Goal: Information Seeking & Learning: Learn about a topic

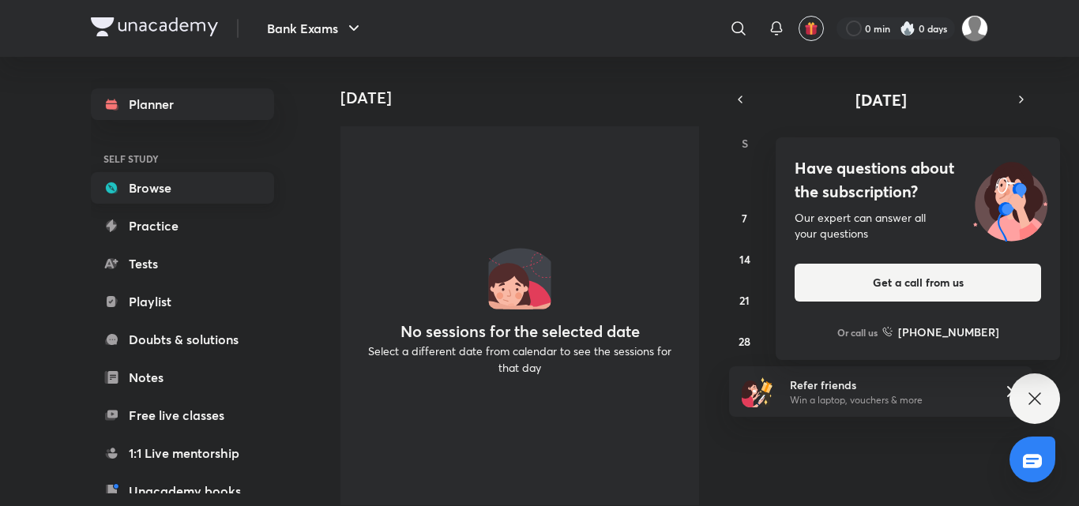
click at [153, 187] on link "Browse" at bounding box center [182, 188] width 183 height 32
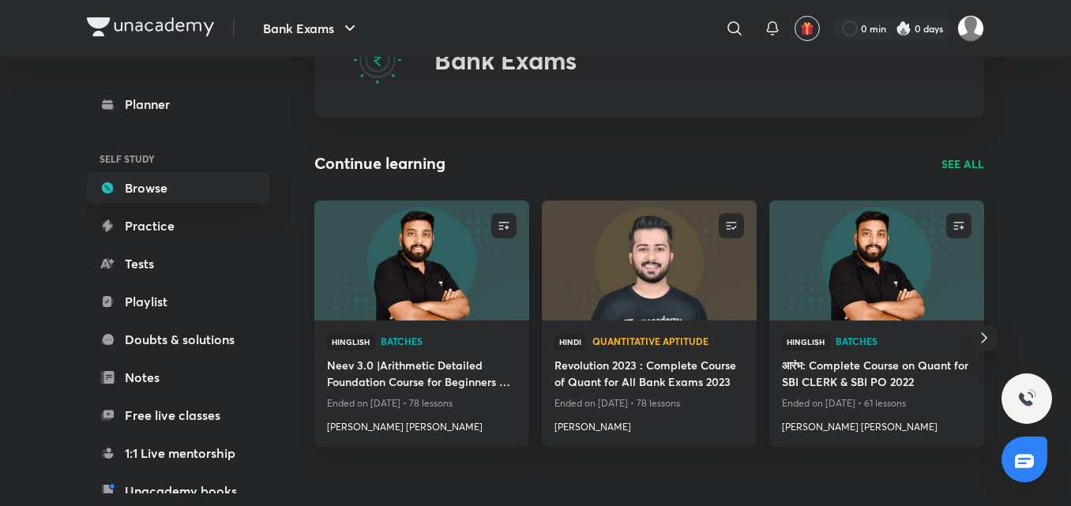
scroll to position [87, 0]
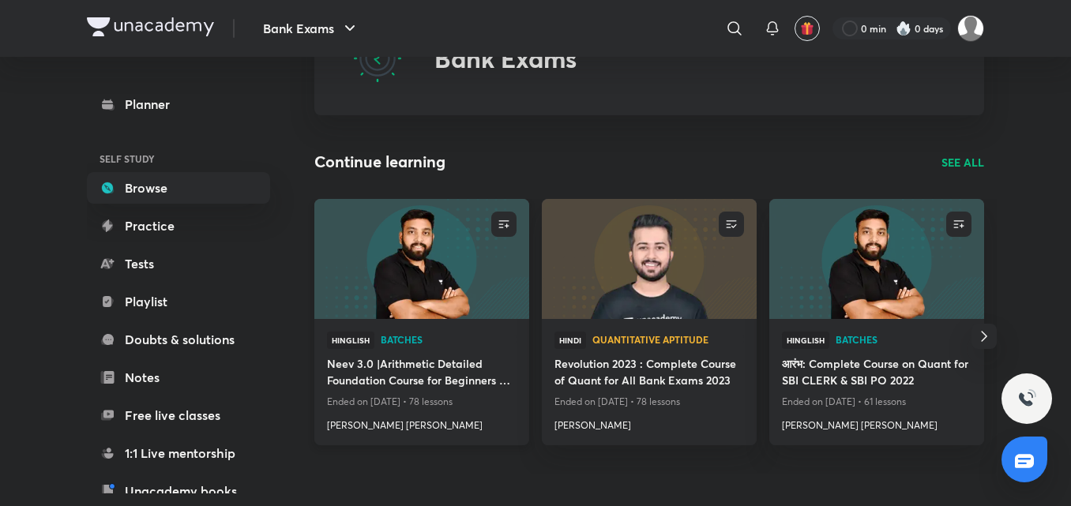
click at [389, 261] on img at bounding box center [421, 258] width 219 height 122
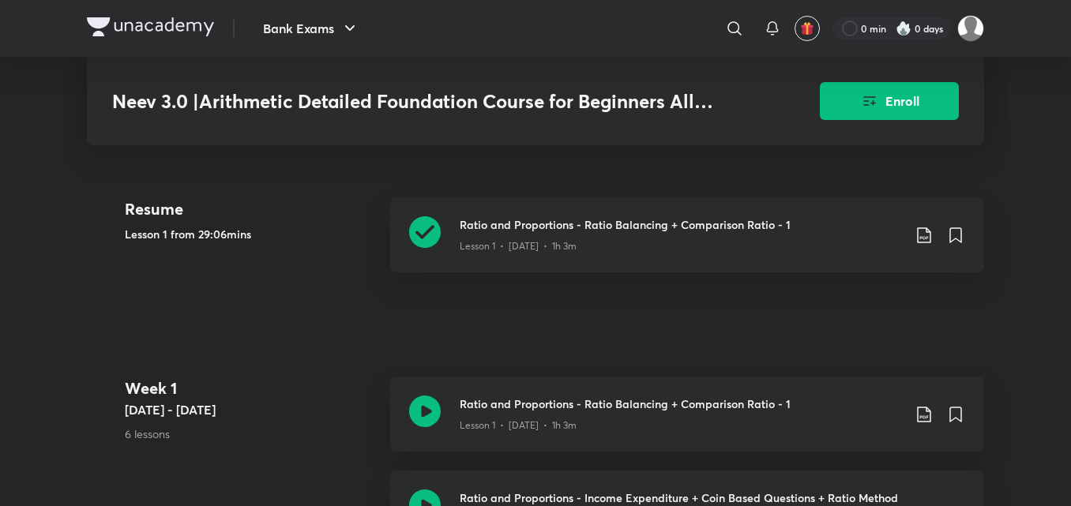
scroll to position [409, 0]
click at [483, 238] on p "Lesson 1 • Mar 25 • 1h 3m" at bounding box center [518, 245] width 117 height 14
